Goal: Check status: Check status

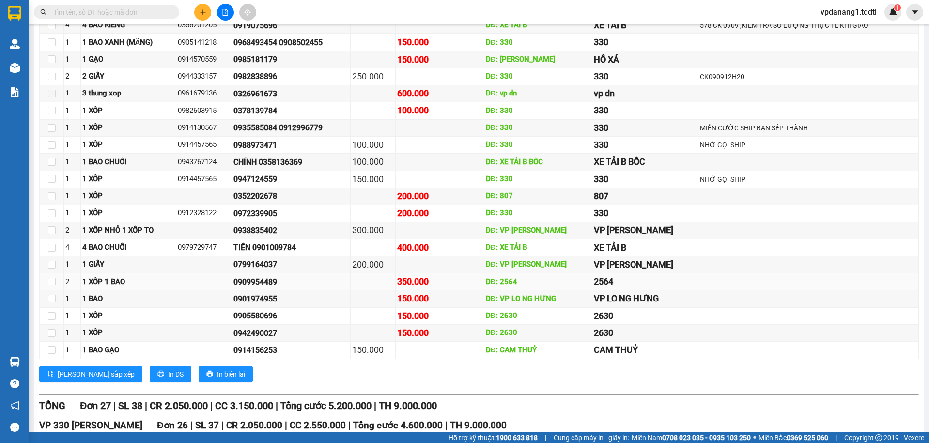
scroll to position [194, 0]
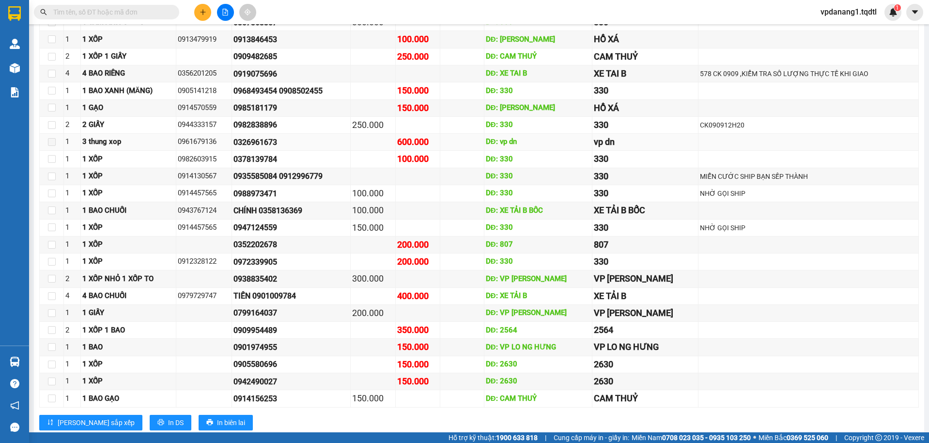
click at [52, 141] on span at bounding box center [52, 142] width 8 height 8
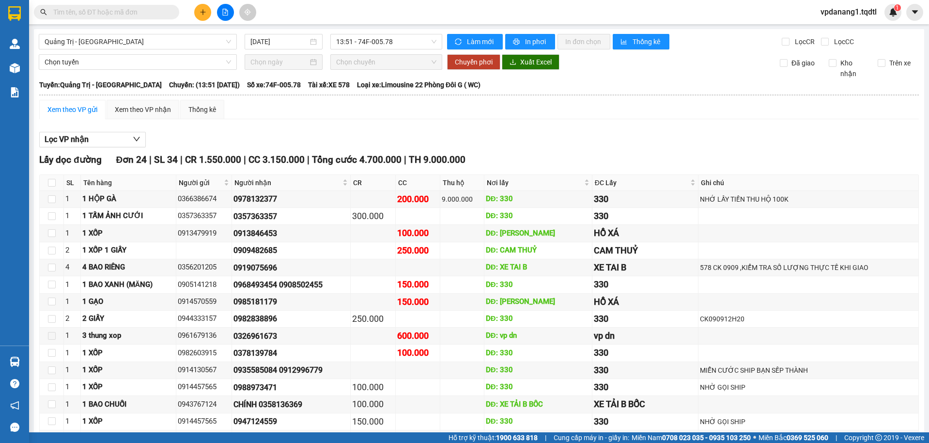
click at [78, 114] on div "Xem theo VP gửi" at bounding box center [72, 109] width 50 height 11
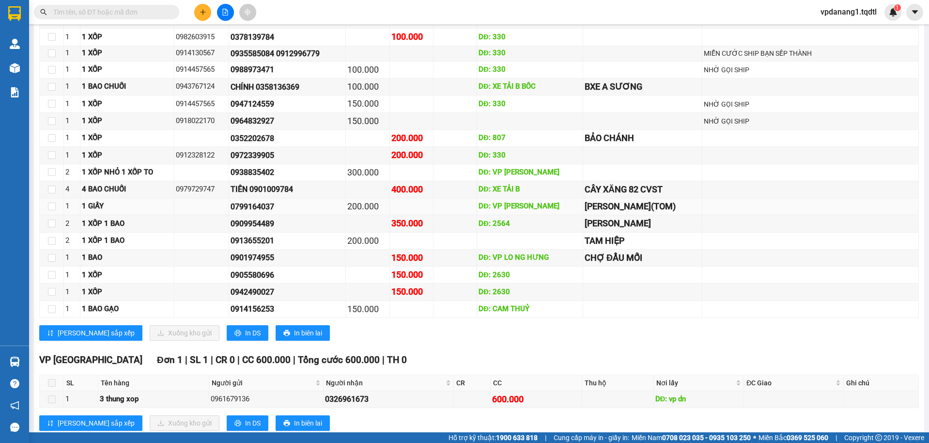
scroll to position [849, 0]
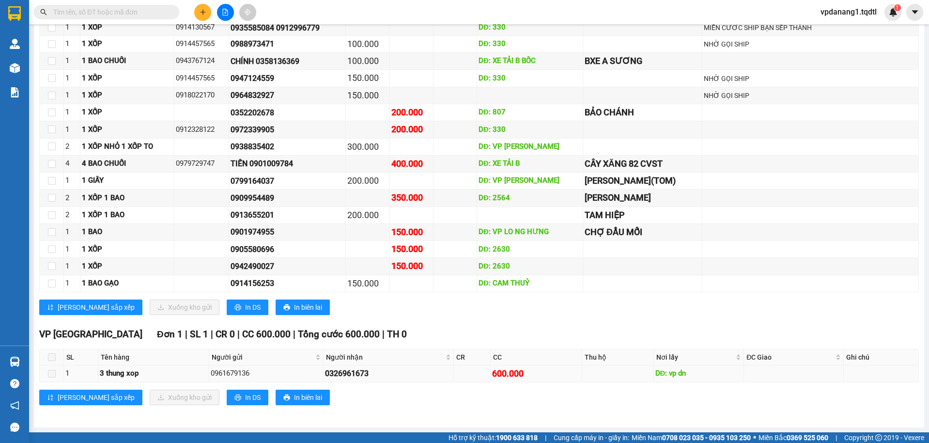
click at [95, 377] on td "1" at bounding box center [81, 373] width 34 height 17
click at [51, 373] on span at bounding box center [52, 374] width 8 height 8
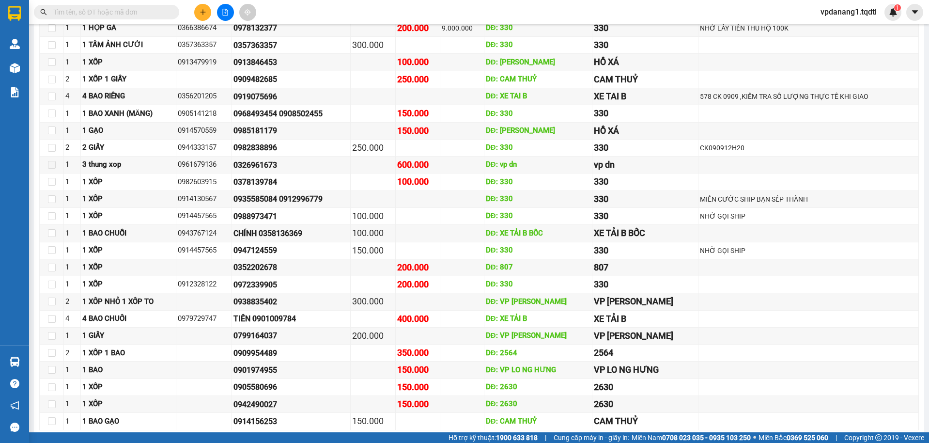
scroll to position [26, 0]
